Goal: Task Accomplishment & Management: Complete application form

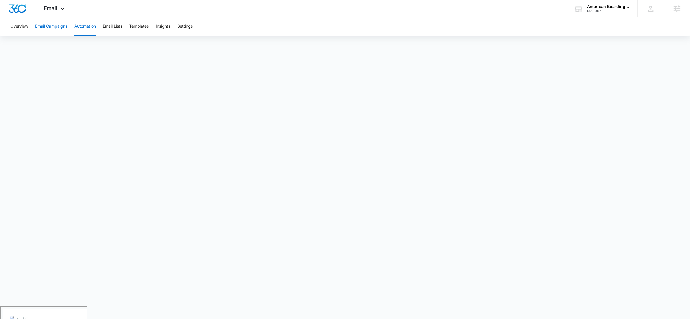
click at [39, 25] on button "Email Campaigns" at bounding box center [51, 26] width 32 height 18
click at [44, 12] on div "Email Apps Reputation Forms CRM Email Social Payments POS Content Ads Intellige…" at bounding box center [54, 8] width 39 height 17
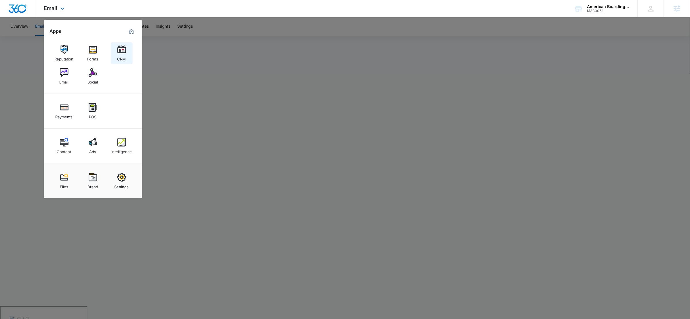
click at [123, 49] on img at bounding box center [121, 49] width 9 height 9
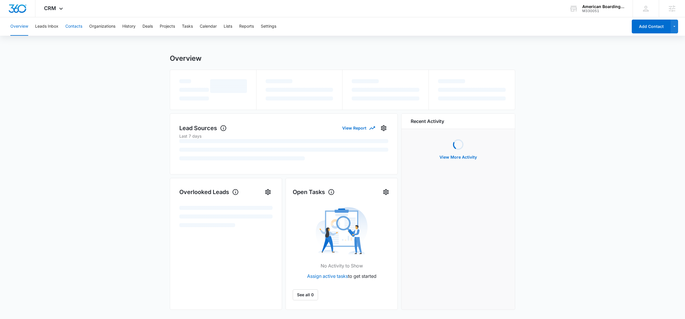
click at [68, 28] on button "Contacts" at bounding box center [73, 26] width 17 height 18
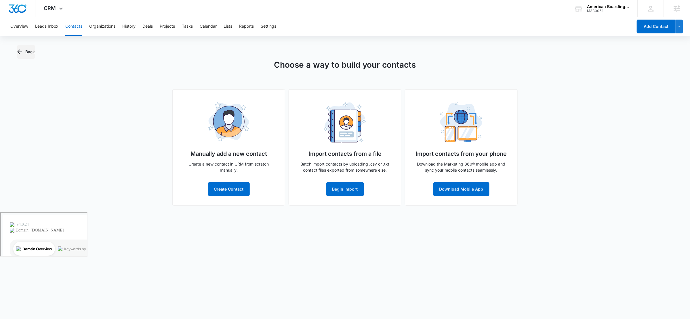
click at [26, 49] on button "Back" at bounding box center [26, 52] width 18 height 14
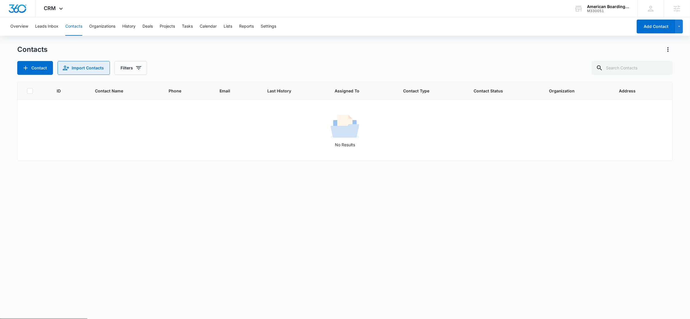
click at [80, 68] on button "Import Contacts" at bounding box center [84, 68] width 52 height 14
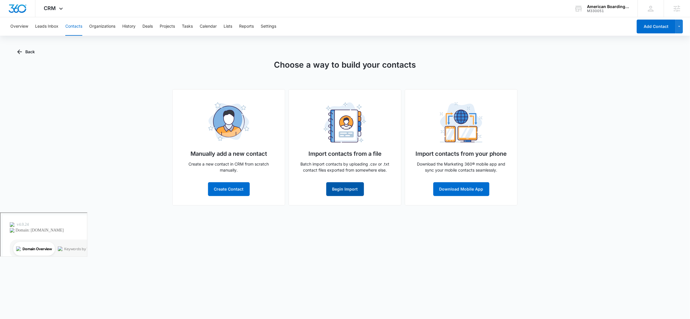
click at [350, 186] on button "Begin Import" at bounding box center [345, 189] width 38 height 14
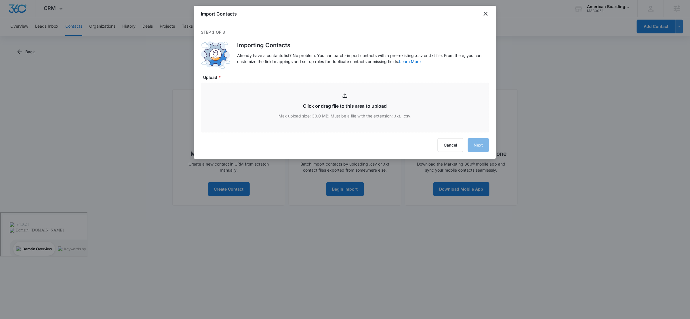
type input "C:\fakepath\ABK Customer List [DATE] (2).csv"
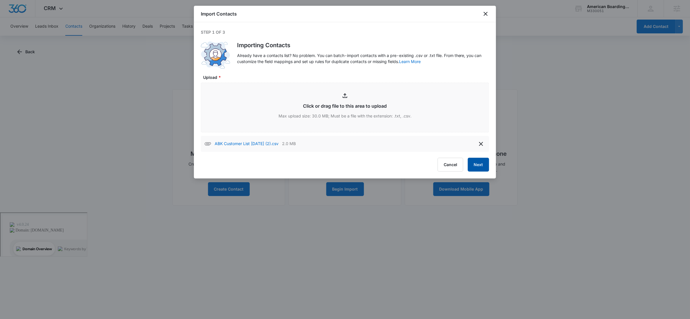
click at [487, 168] on button "Next" at bounding box center [478, 165] width 21 height 14
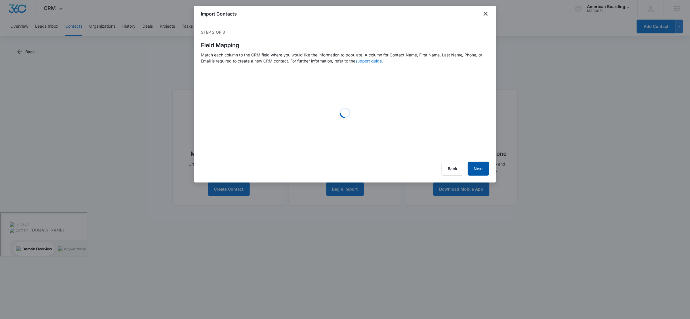
select select "78"
select select "79"
select select "185"
select select "184"
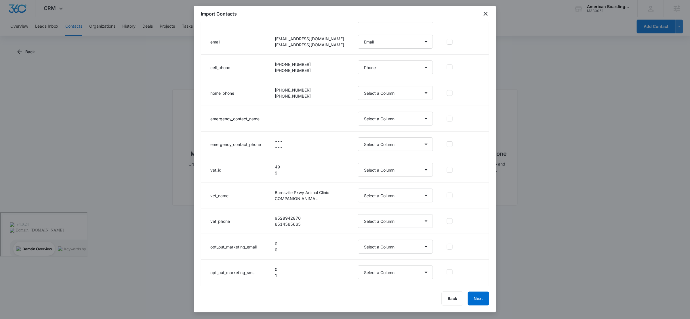
scroll to position [101, 0]
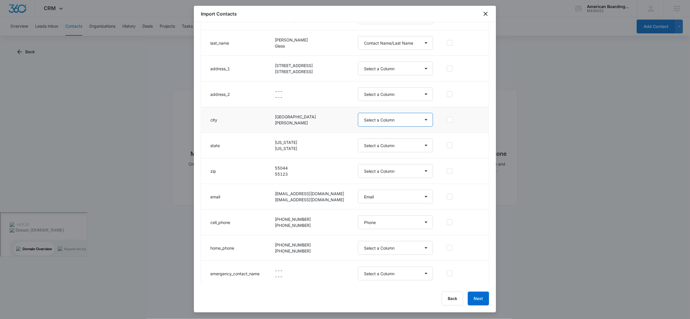
click at [399, 115] on select "Select a Column Address/City Address/Country Address/State Address/Street Addre…" at bounding box center [395, 120] width 75 height 14
select select "188"
click at [358, 113] on select "Select a Column Address/City Address/Country Address/State Address/Street Addre…" at bounding box center [395, 120] width 75 height 14
click at [379, 145] on select "Select a Column Address/City Address/Country Address/State Address/Street Addre…" at bounding box center [395, 145] width 75 height 14
select select "189"
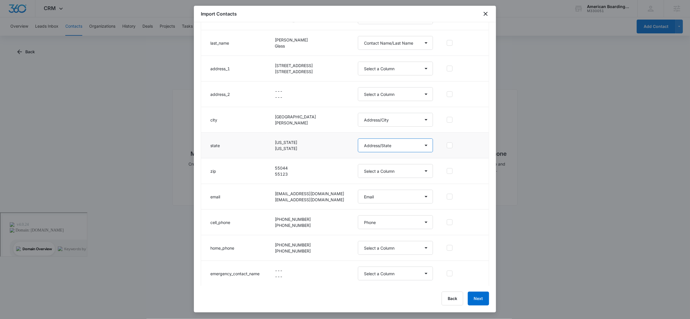
click at [358, 139] on select "Select a Column Address/City Address/Country Address/State Address/Street Addre…" at bounding box center [395, 145] width 75 height 14
click at [369, 172] on select "Select a Column Address/City Address/Country Address/State Address/Street Addre…" at bounding box center [395, 171] width 75 height 14
select select "190"
click at [358, 164] on select "Select a Column Address/City Address/Country Address/State Address/Street Addre…" at bounding box center [395, 171] width 75 height 14
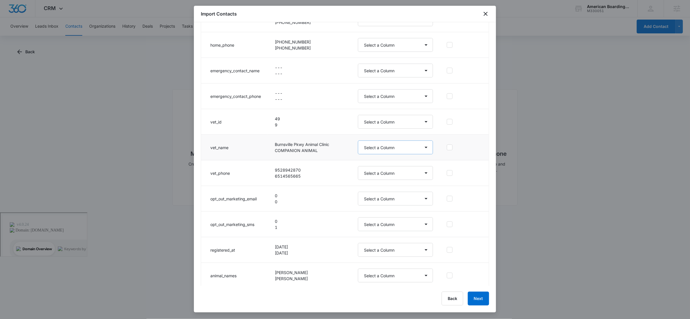
scroll to position [334, 0]
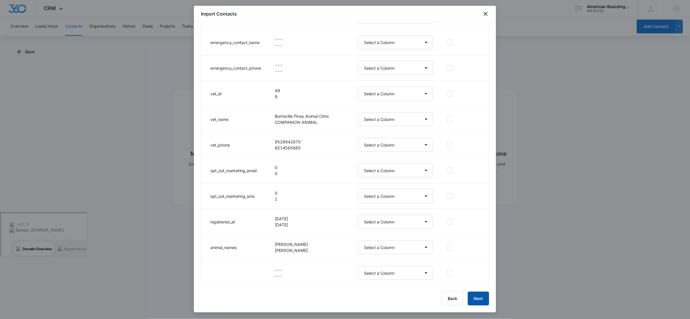
click at [484, 301] on button "Next" at bounding box center [478, 299] width 21 height 14
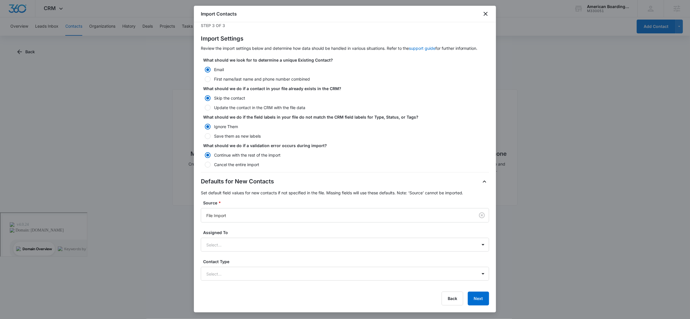
scroll to position [47, 0]
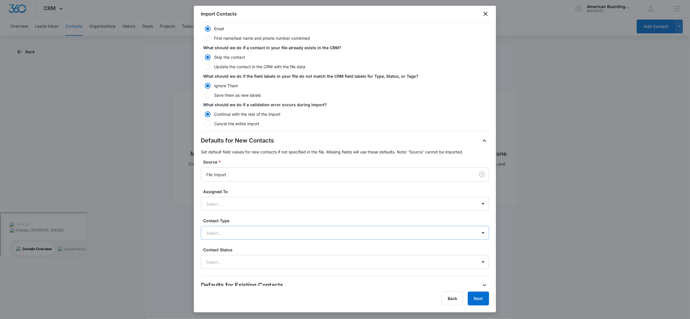
click at [252, 231] on div at bounding box center [338, 232] width 264 height 7
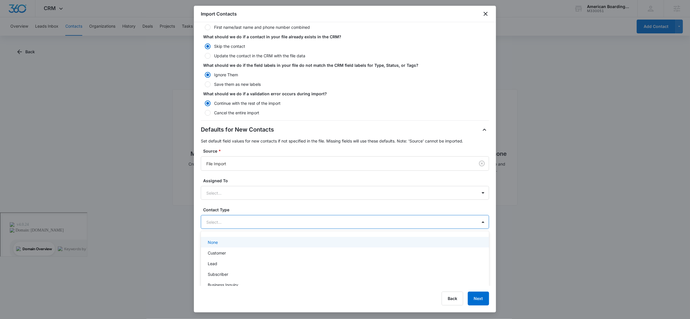
scroll to position [70, 0]
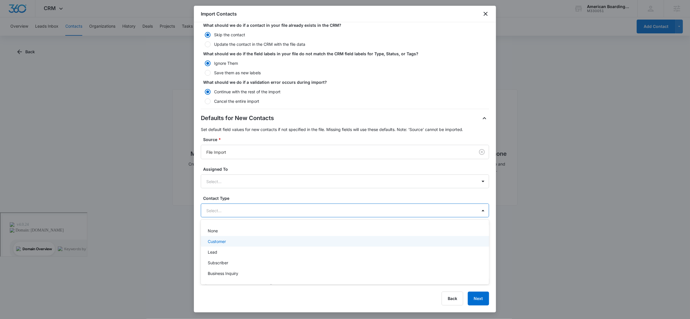
click at [242, 244] on div "Customer" at bounding box center [344, 241] width 273 height 6
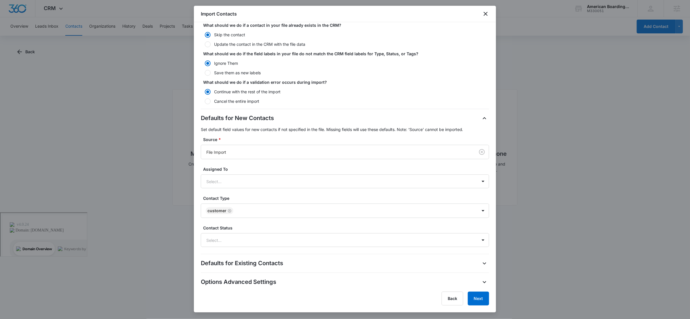
click at [254, 196] on label "Contact Type" at bounding box center [347, 198] width 288 height 6
click at [473, 294] on button "Next" at bounding box center [478, 299] width 21 height 14
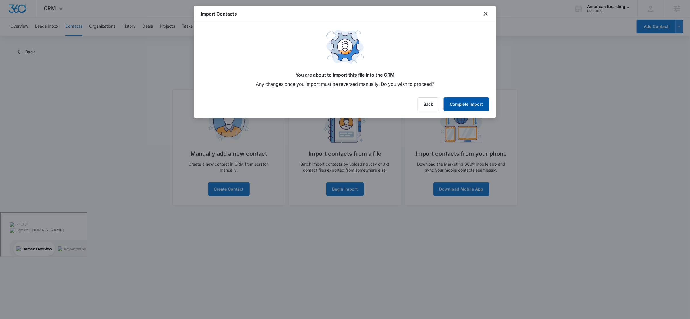
scroll to position [0, 0]
click at [476, 101] on button "Complete Import" at bounding box center [466, 104] width 45 height 14
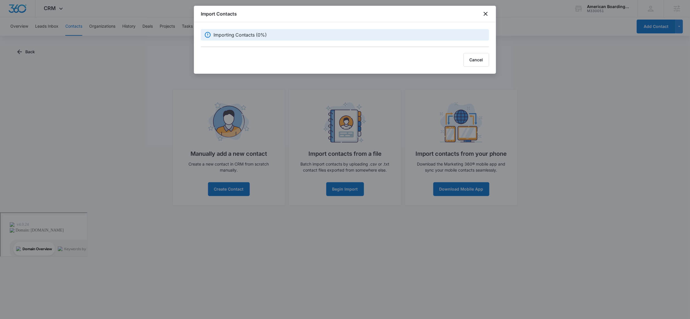
click at [97, 68] on div at bounding box center [345, 159] width 690 height 319
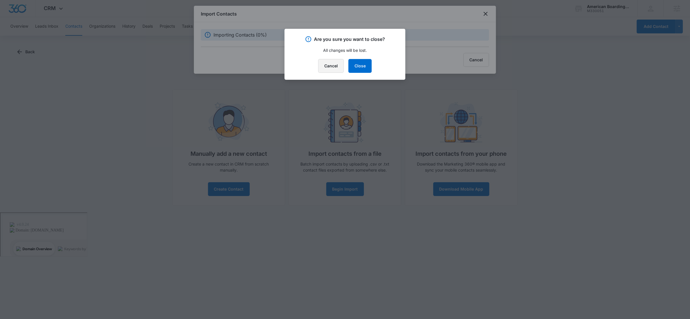
click at [326, 65] on button "Cancel" at bounding box center [331, 66] width 26 height 14
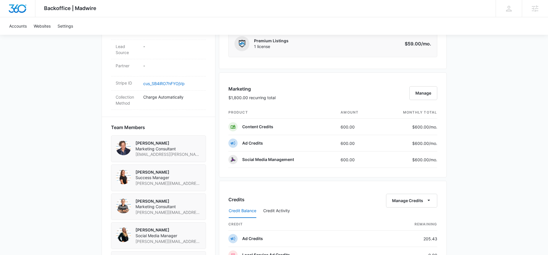
scroll to position [326, 0]
click at [421, 92] on button "Manage" at bounding box center [424, 94] width 28 height 14
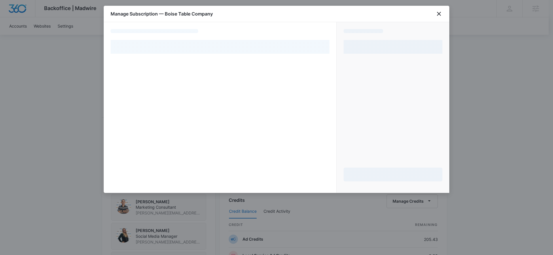
select select "pm_1RqaWWA4n8RTgNjUF49pfRYy"
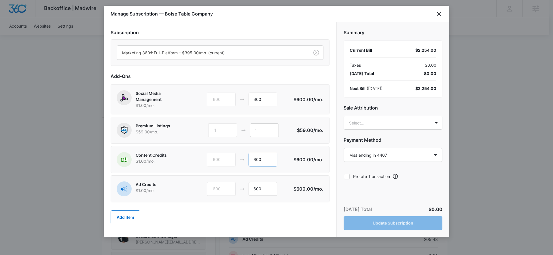
click at [268, 163] on input "600" at bounding box center [262, 160] width 29 height 14
drag, startPoint x: 266, startPoint y: 190, endPoint x: 242, endPoint y: 190, distance: 23.9
click at [242, 190] on div "600 600" at bounding box center [250, 189] width 87 height 14
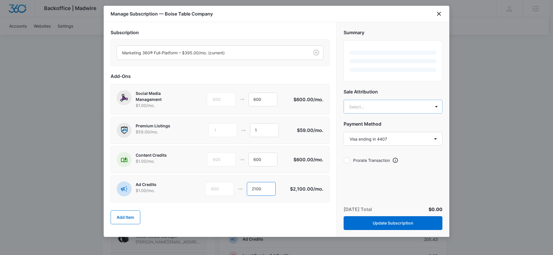
type input "2100"
click at [377, 108] on body "Backoffice | Madwire Apps Settings KS Kinsey Smith kinsey.smith@madwire.com My …" at bounding box center [276, 157] width 553 height 966
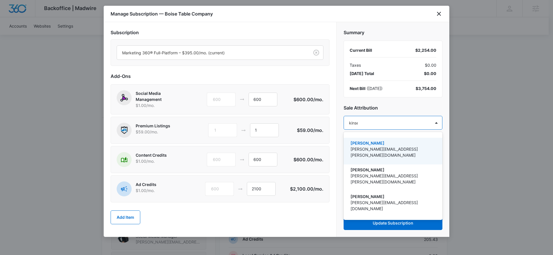
type input "kinsey"
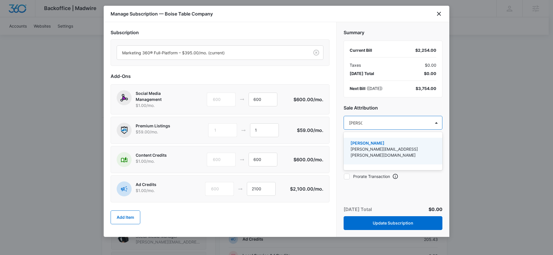
click at [366, 149] on p "[PERSON_NAME][EMAIL_ADDRESS][PERSON_NAME][DOMAIN_NAME]" at bounding box center [392, 152] width 84 height 12
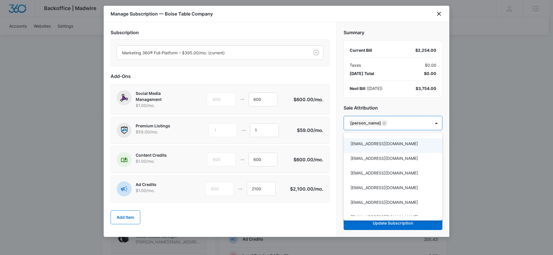
click at [280, 222] on div at bounding box center [276, 127] width 553 height 255
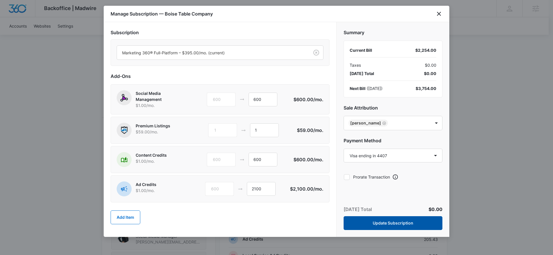
click at [385, 226] on button "Update Subscription" at bounding box center [392, 223] width 99 height 14
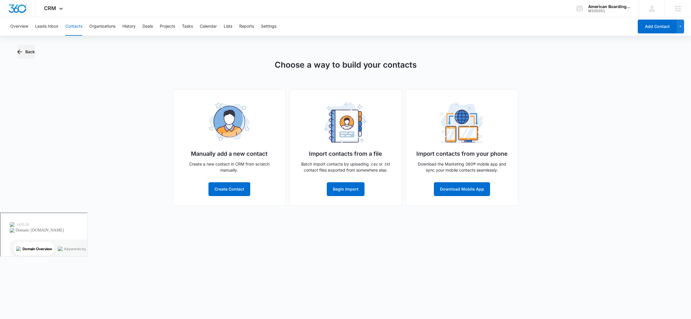
click at [23, 52] on button "Back" at bounding box center [26, 52] width 18 height 14
click at [350, 193] on button "Begin Import" at bounding box center [346, 189] width 38 height 14
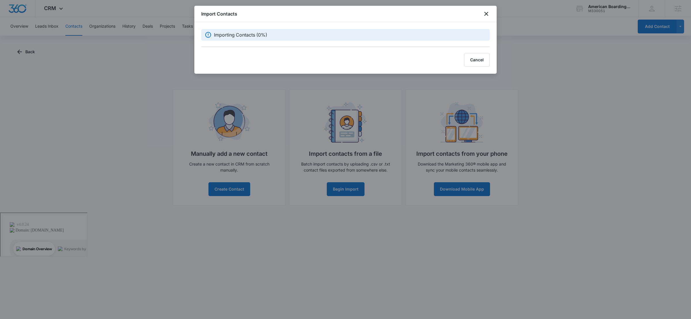
click at [399, 39] on div "Importing Contacts (0%)" at bounding box center [345, 35] width 288 height 12
click at [489, 60] on button "Cancel" at bounding box center [477, 60] width 26 height 14
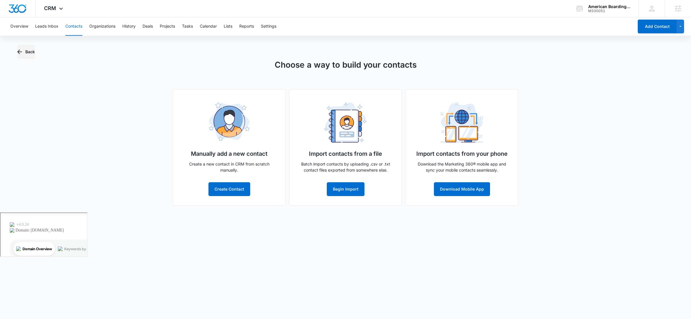
click at [29, 50] on button "Back" at bounding box center [26, 52] width 18 height 14
click at [328, 188] on button "Begin Import" at bounding box center [346, 189] width 38 height 14
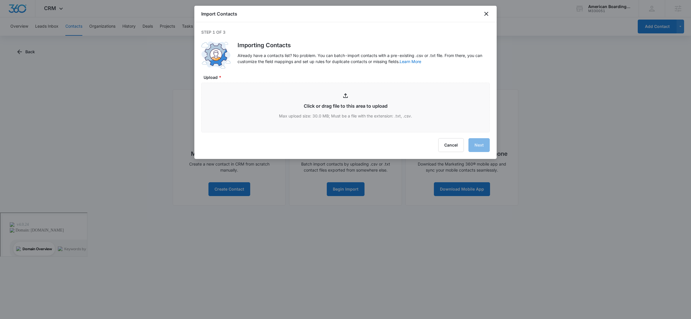
type input "C:\fakepath\ABK Customer List [DATE] (2).csv"
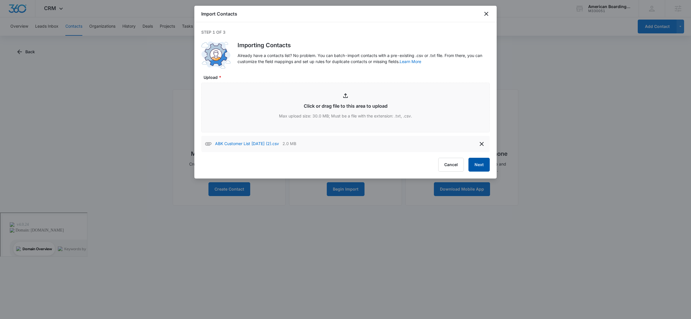
click at [474, 159] on button "Next" at bounding box center [478, 165] width 21 height 14
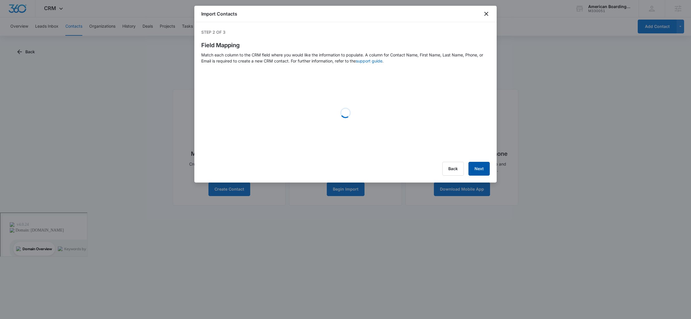
select select "78"
select select "79"
select select "185"
select select "184"
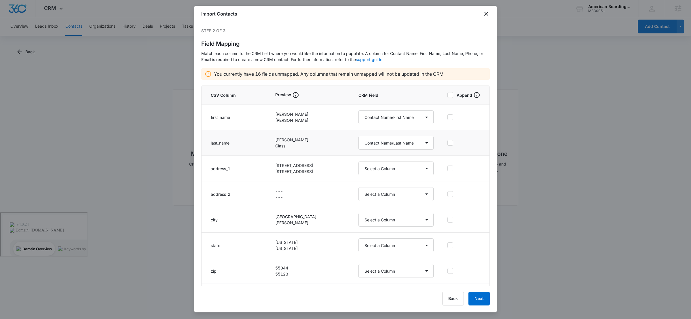
scroll to position [9, 0]
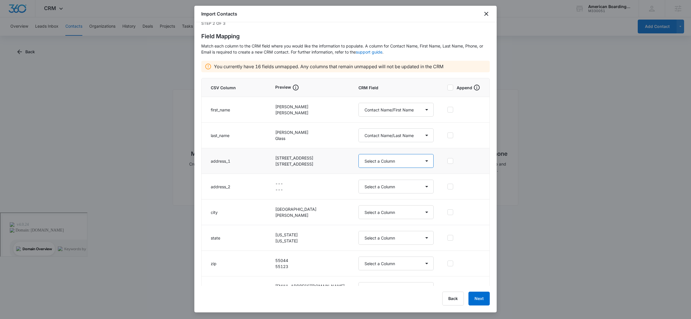
click at [385, 160] on select "Select a Column Address/City Address/Country Address/State Address/Street Addre…" at bounding box center [395, 161] width 75 height 14
select select "187"
click at [358, 154] on select "Select a Column Address/City Address/Country Address/State Address/Street Addre…" at bounding box center [395, 161] width 75 height 14
click at [367, 208] on select "Select a Column Address/City Address/Country Address/State Address/Street Addre…" at bounding box center [395, 212] width 75 height 14
select select "188"
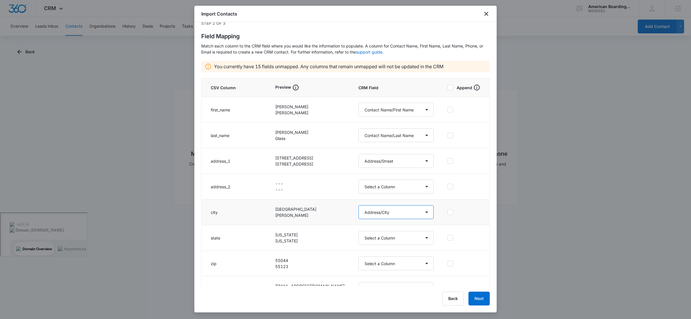
click at [358, 205] on select "Select a Column Address/City Address/Country Address/State Address/Street Addre…" at bounding box center [395, 212] width 75 height 14
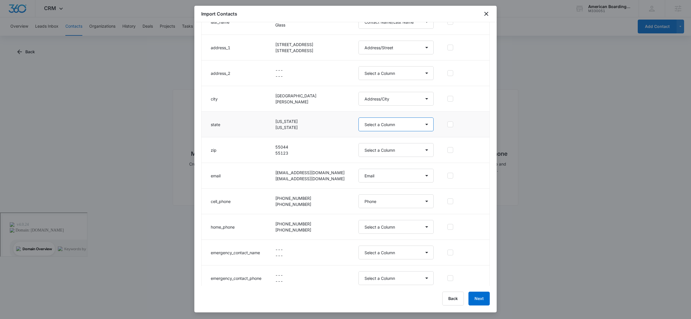
click at [377, 125] on select "Select a Column Address/City Address/Country Address/State Address/Street Addre…" at bounding box center [395, 124] width 75 height 14
select select "189"
click at [358, 118] on select "Select a Column Address/City Address/Country Address/State Address/Street Addre…" at bounding box center [395, 124] width 75 height 14
click at [391, 152] on select "Select a Column Address/City Address/Country Address/State Address/Street Addre…" at bounding box center [395, 150] width 75 height 14
select select "190"
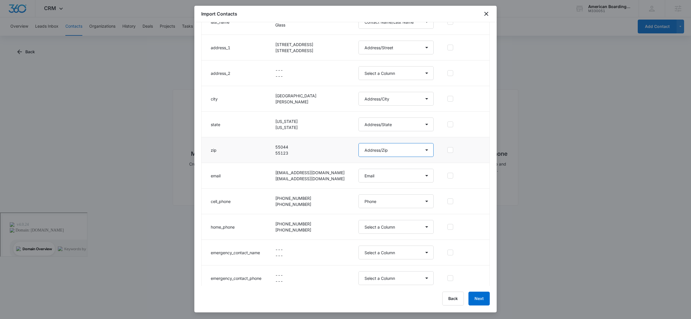
click at [358, 144] on select "Select a Column Address/City Address/Country Address/State Address/Street Addre…" at bounding box center [395, 150] width 75 height 14
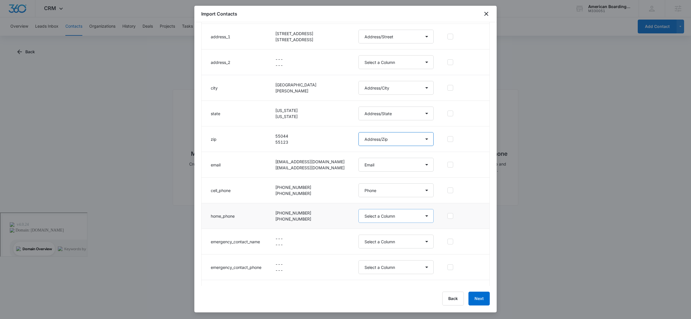
scroll to position [134, 0]
click at [376, 193] on select "Select a Column Address/City Address/Country Address/State Address/Street Addre…" at bounding box center [395, 190] width 75 height 14
click at [358, 217] on select "Select a Column Address/City Address/Country Address/State Address/Street Addre…" at bounding box center [395, 215] width 75 height 14
select select "286"
click at [358, 209] on select "Select a Column Address/City Address/Country Address/State Address/Street Addre…" at bounding box center [395, 215] width 75 height 14
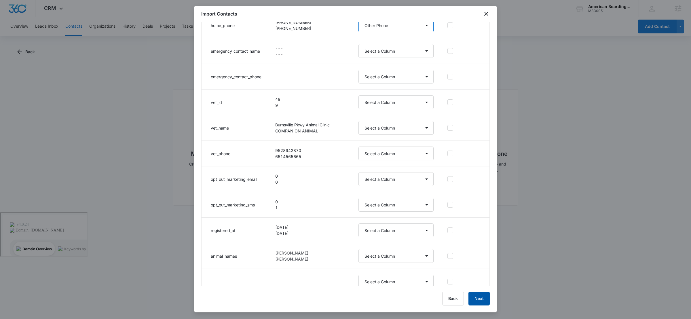
scroll to position [321, 0]
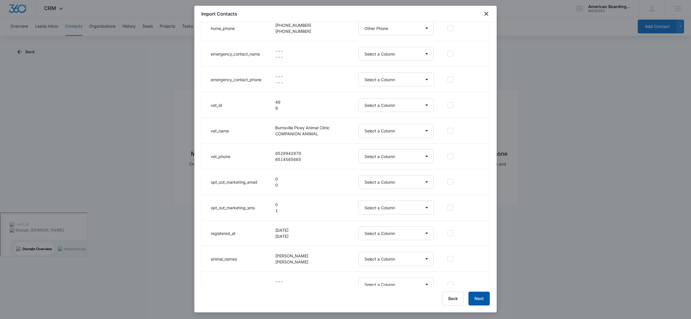
click at [486, 298] on button "Next" at bounding box center [478, 299] width 21 height 14
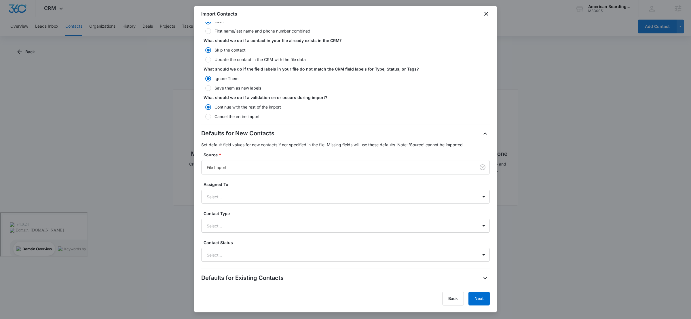
scroll to position [55, 0]
click at [233, 223] on div at bounding box center [339, 225] width 264 height 7
click at [226, 255] on p "Customer" at bounding box center [217, 256] width 18 height 6
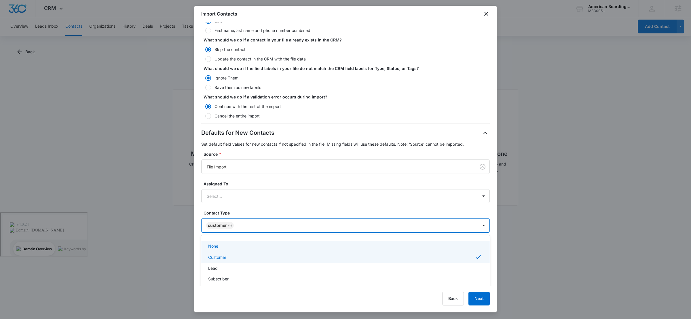
click at [273, 210] on label "Contact Type" at bounding box center [347, 213] width 288 height 6
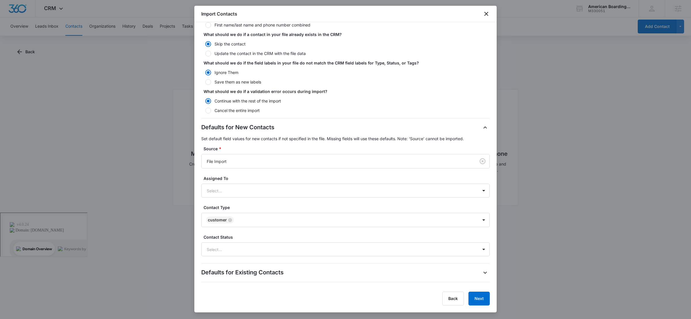
scroll to position [71, 0]
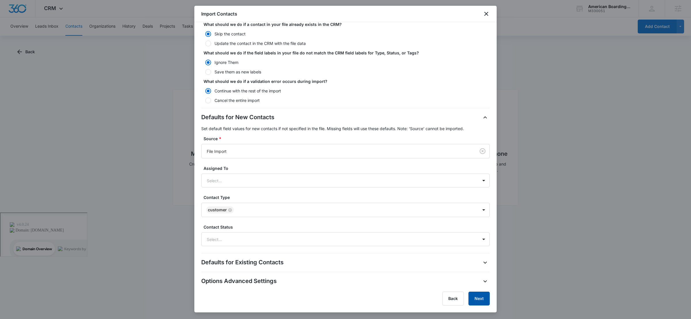
click at [479, 297] on button "Next" at bounding box center [478, 299] width 21 height 14
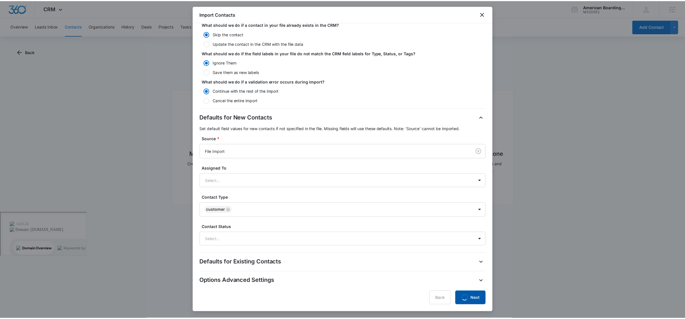
scroll to position [0, 0]
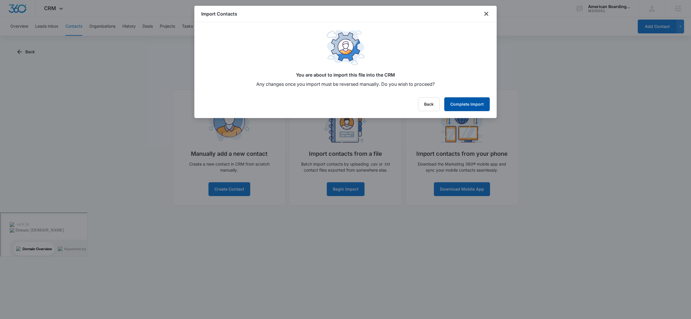
click at [465, 106] on button "Complete Import" at bounding box center [466, 104] width 45 height 14
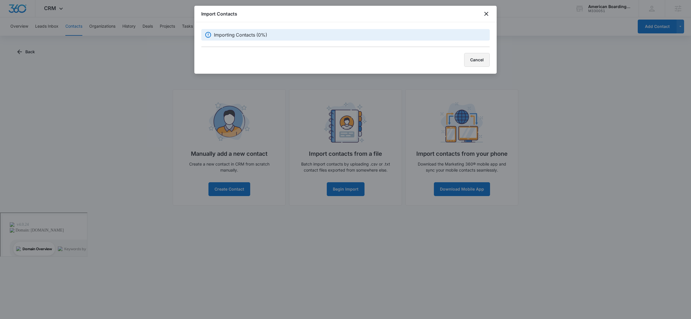
click at [482, 58] on button "Cancel" at bounding box center [477, 60] width 26 height 14
click at [481, 14] on div "Import Contacts" at bounding box center [345, 14] width 302 height 16
click at [486, 15] on icon "close" at bounding box center [486, 13] width 7 height 7
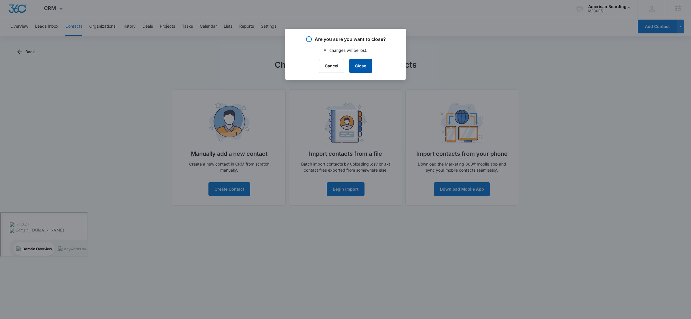
click at [367, 70] on button "Close" at bounding box center [360, 66] width 23 height 14
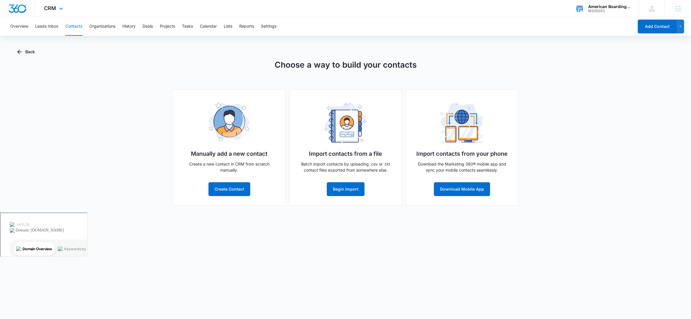
click at [607, 8] on div "American Boarding Kennel" at bounding box center [609, 6] width 42 height 5
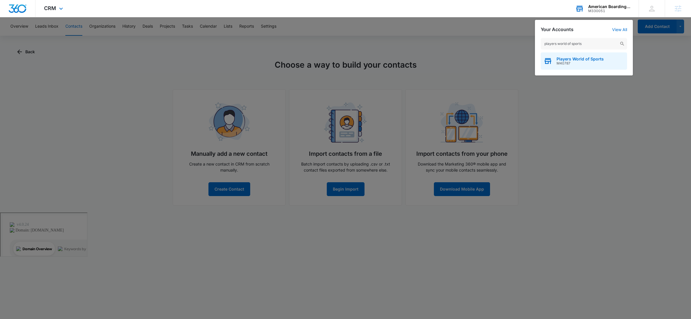
type input "players world of sports"
click at [583, 61] on span "M40787" at bounding box center [579, 63] width 47 height 4
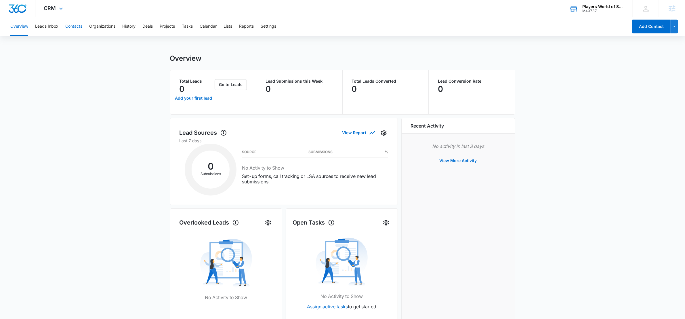
click at [79, 24] on button "Contacts" at bounding box center [73, 26] width 17 height 18
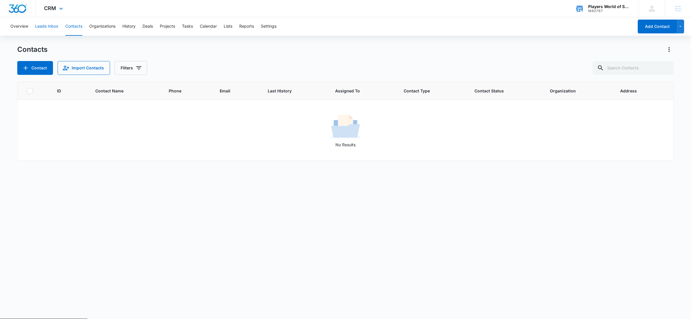
click at [48, 30] on button "Leads Inbox" at bounding box center [46, 26] width 23 height 18
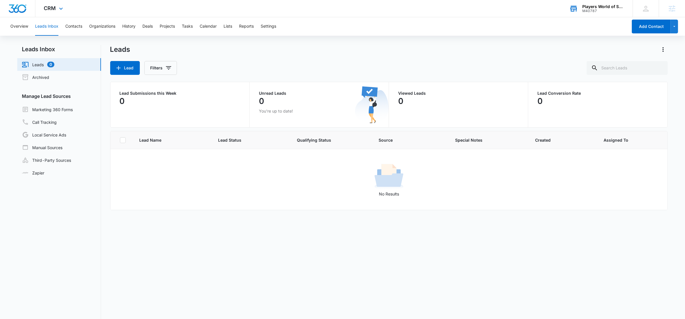
click at [53, 12] on div "CRM Apps Reputation Websites Forms CRM Email Social Shop Payments POS Content A…" at bounding box center [54, 8] width 38 height 17
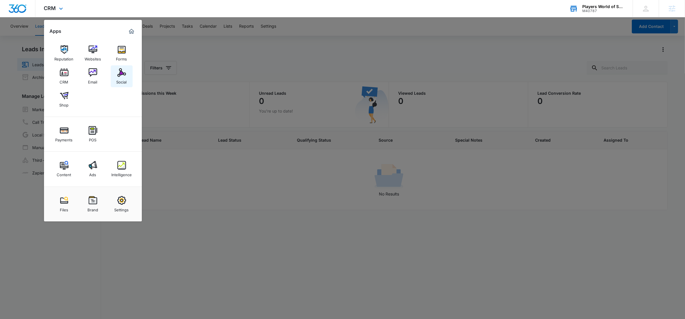
click at [122, 76] on img at bounding box center [121, 72] width 9 height 9
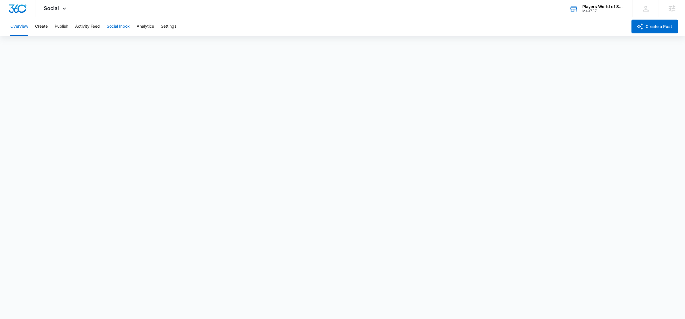
click at [109, 23] on button "Social Inbox" at bounding box center [118, 26] width 23 height 18
click at [46, 31] on button "Create" at bounding box center [41, 26] width 13 height 18
click at [62, 26] on button "Publish" at bounding box center [62, 26] width 14 height 18
click at [41, 28] on button "Create" at bounding box center [41, 26] width 13 height 18
click at [53, 39] on button "Approvals" at bounding box center [56, 44] width 19 height 16
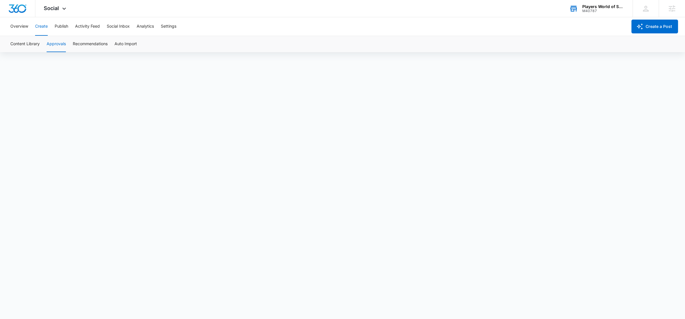
scroll to position [1, 0]
